Goal: Navigation & Orientation: Find specific page/section

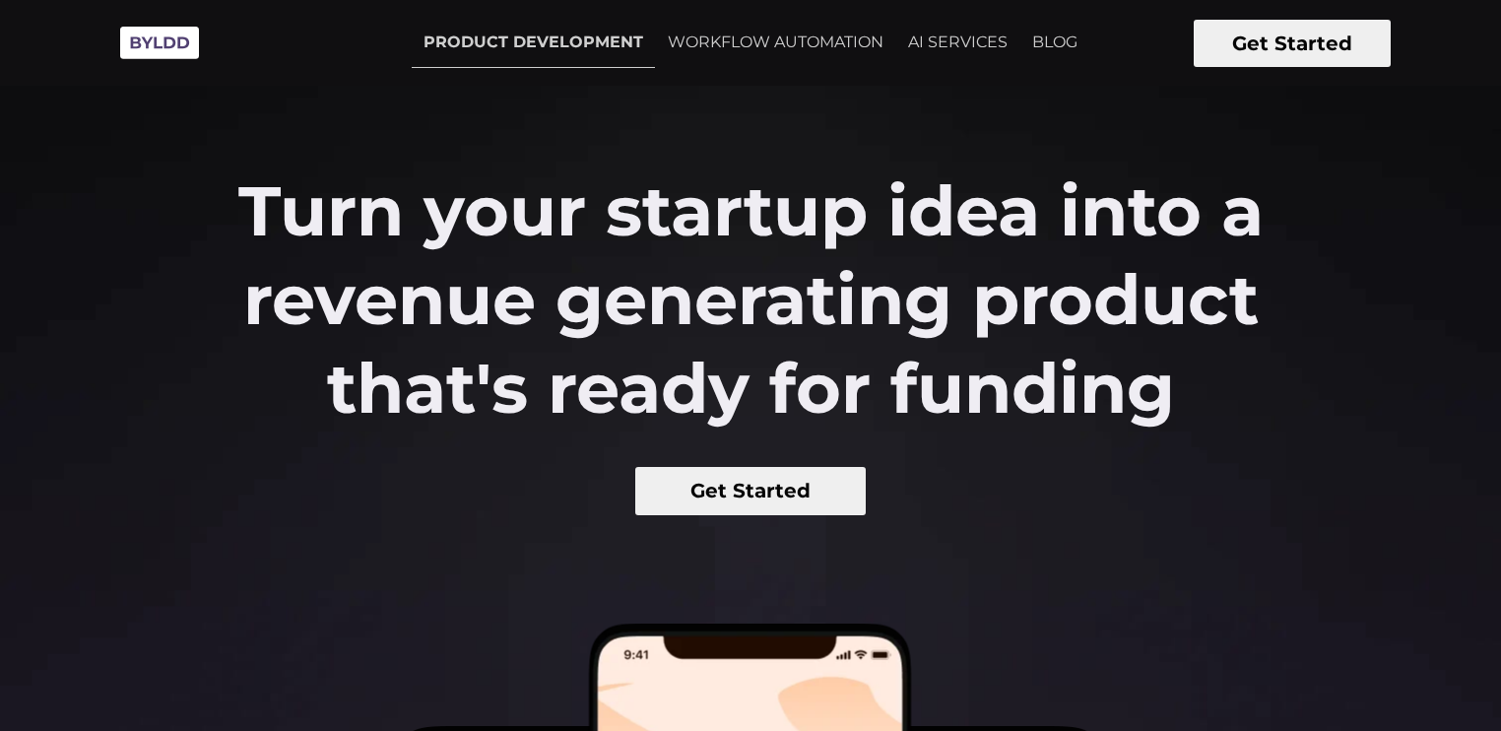
scroll to position [98, 0]
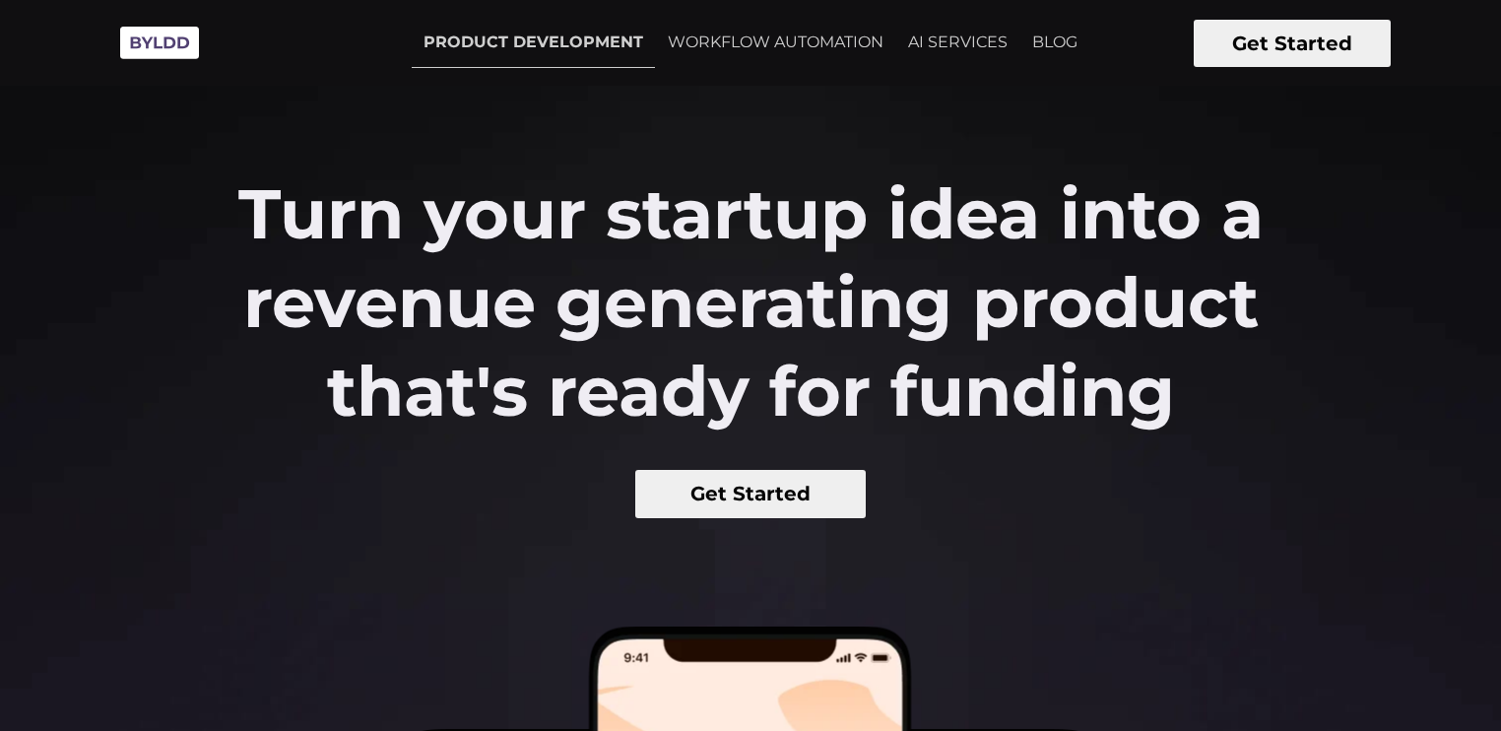
click at [1316, 460] on div "Turn your startup idea into a revenue generating product that's ready for fundi…" at bounding box center [750, 343] width 1501 height 349
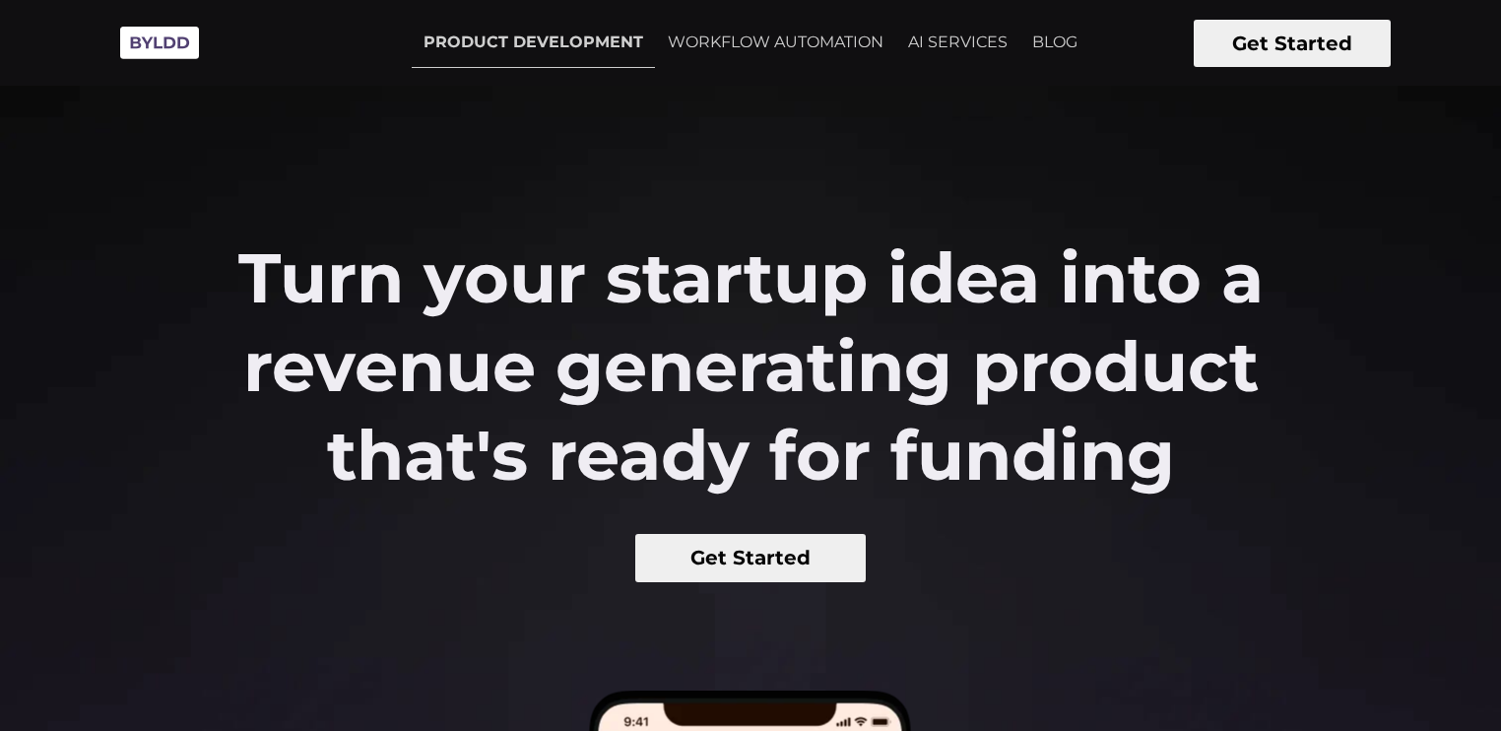
scroll to position [0, 0]
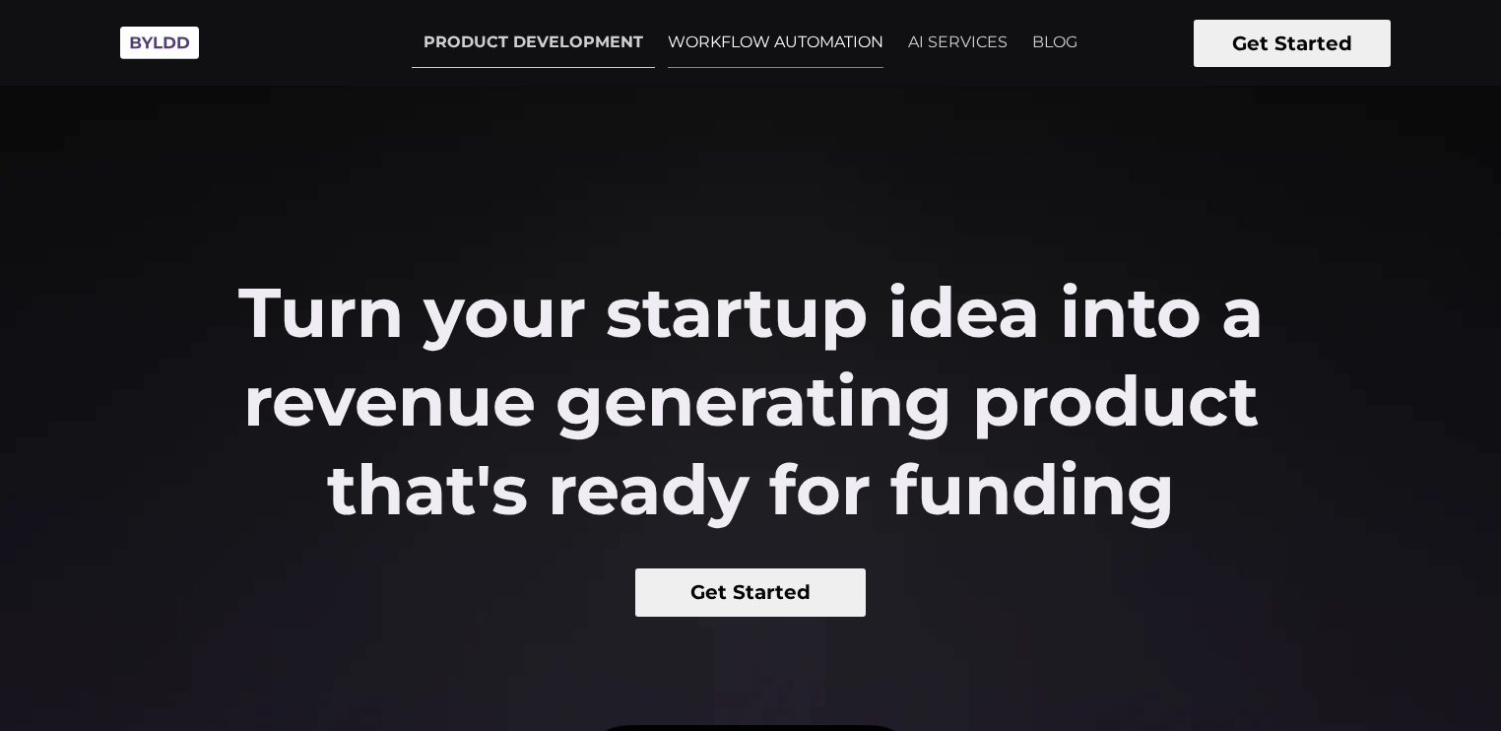
click at [759, 65] on link "WORKFLOW AUTOMATION" at bounding box center [775, 42] width 239 height 49
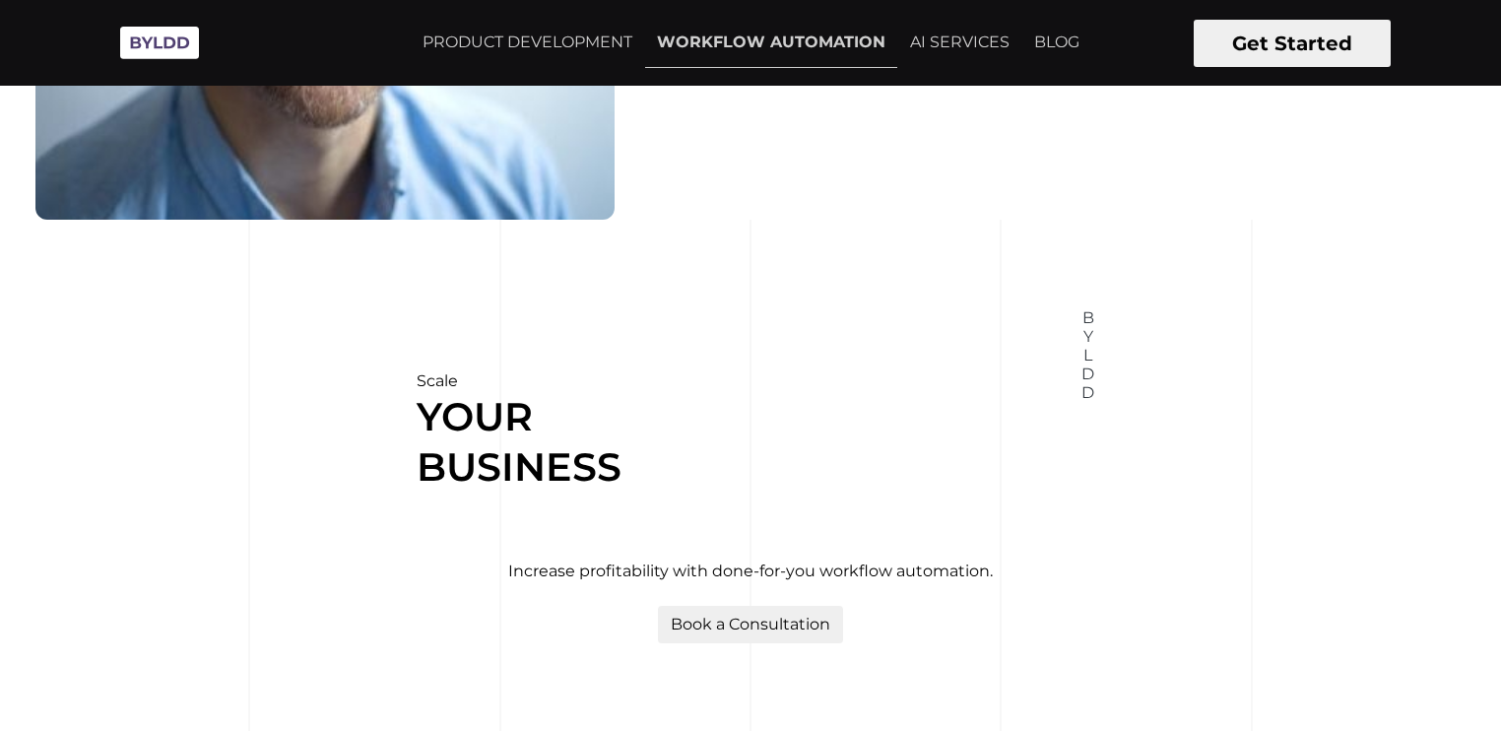
scroll to position [5908, 0]
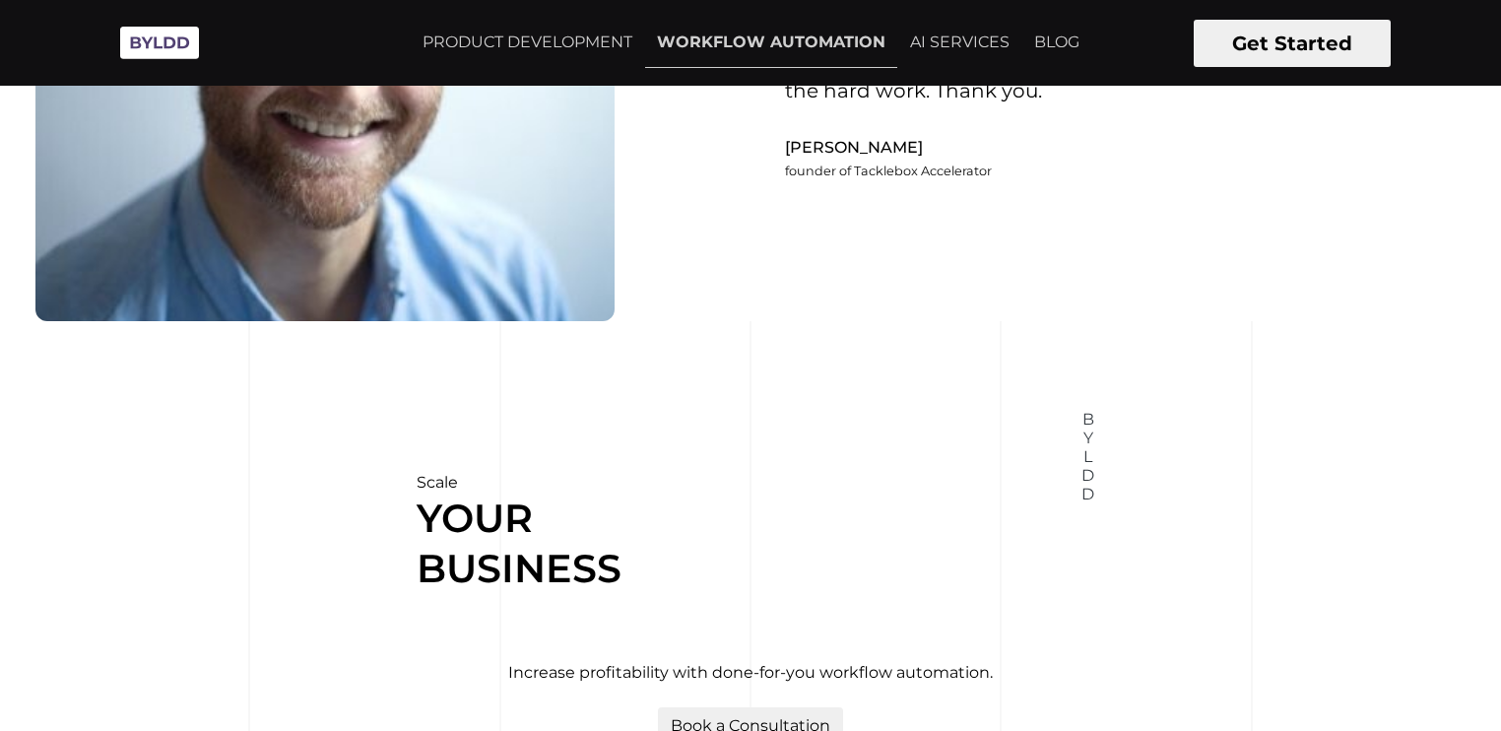
click at [202, 44] on img at bounding box center [159, 43] width 98 height 54
